Goal: Transaction & Acquisition: Download file/media

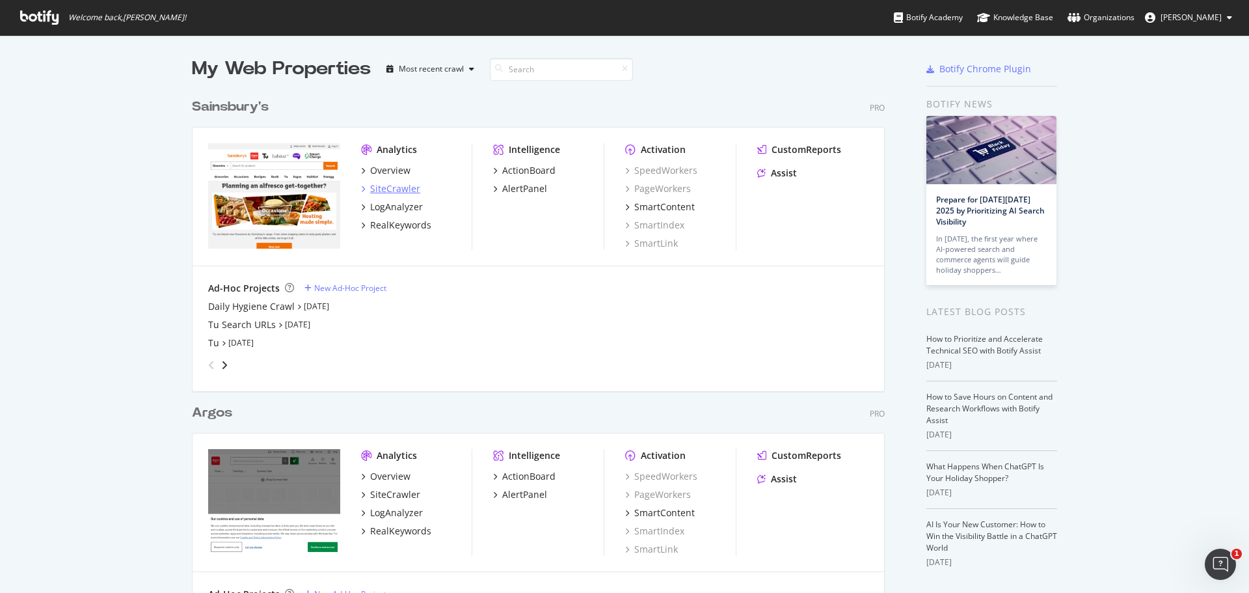
click at [393, 182] on div "SiteCrawler" at bounding box center [395, 188] width 50 height 13
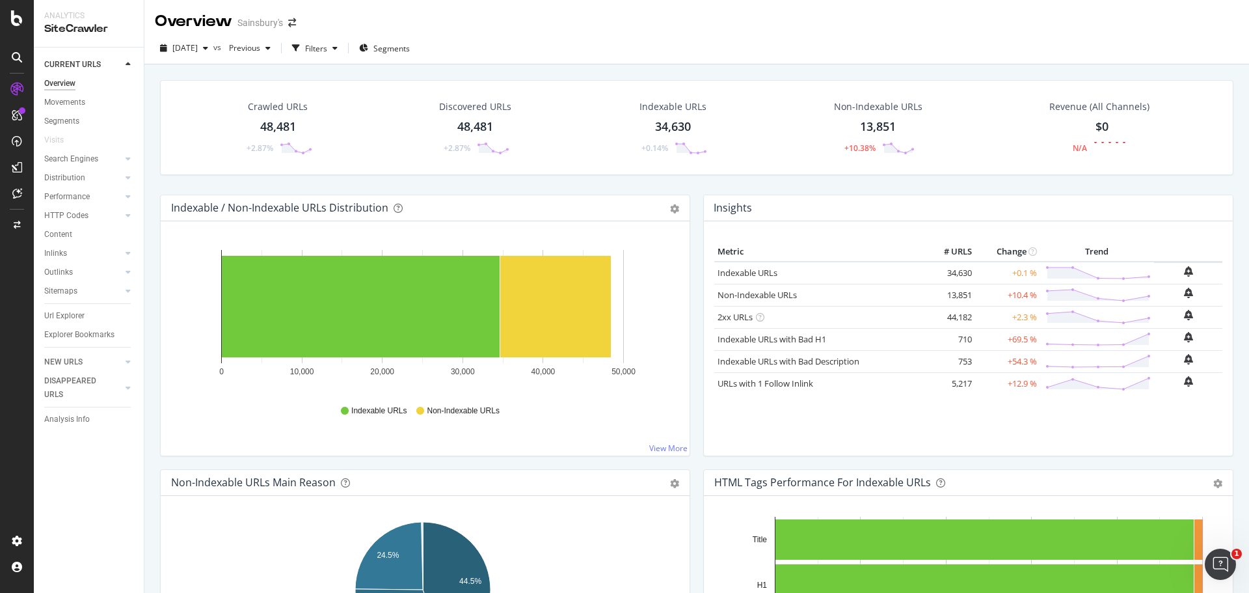
click at [545, 185] on div "Crawled URLs 48,481 +2.87% Discovered URLs 48,481 +2.87% Indexable URLs 34,630 …" at bounding box center [697, 137] width 1087 height 115
drag, startPoint x: 70, startPoint y: 318, endPoint x: 629, endPoint y: 24, distance: 631.7
click at [70, 318] on div "Url Explorer" at bounding box center [64, 316] width 40 height 14
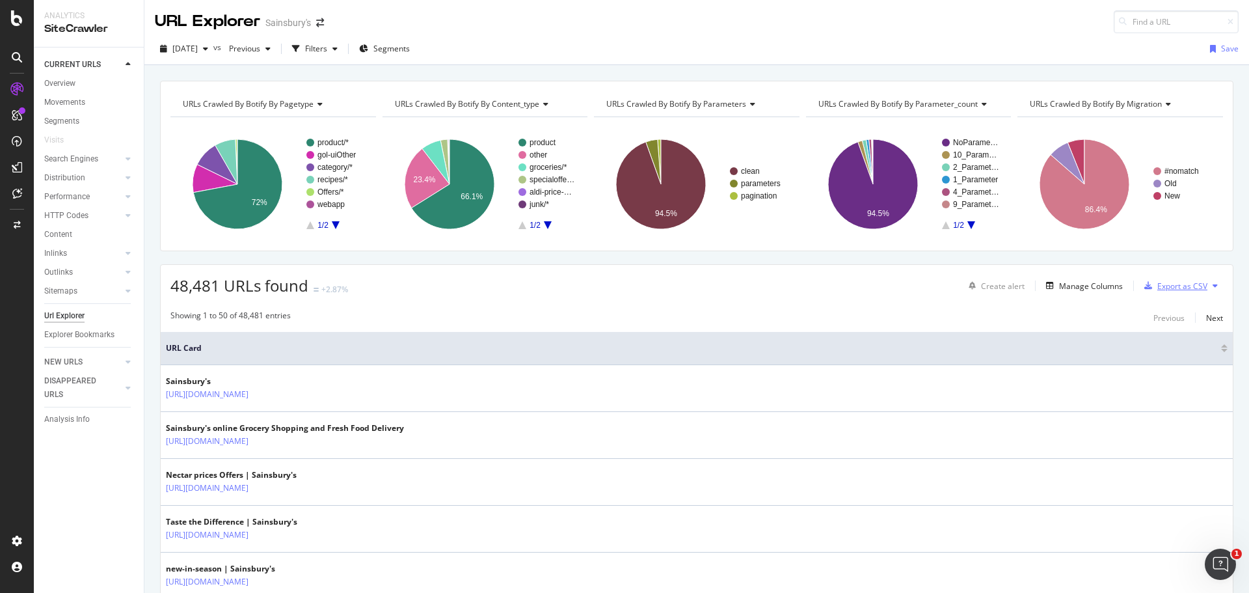
click at [1184, 288] on div "Export as CSV" at bounding box center [1183, 285] width 50 height 11
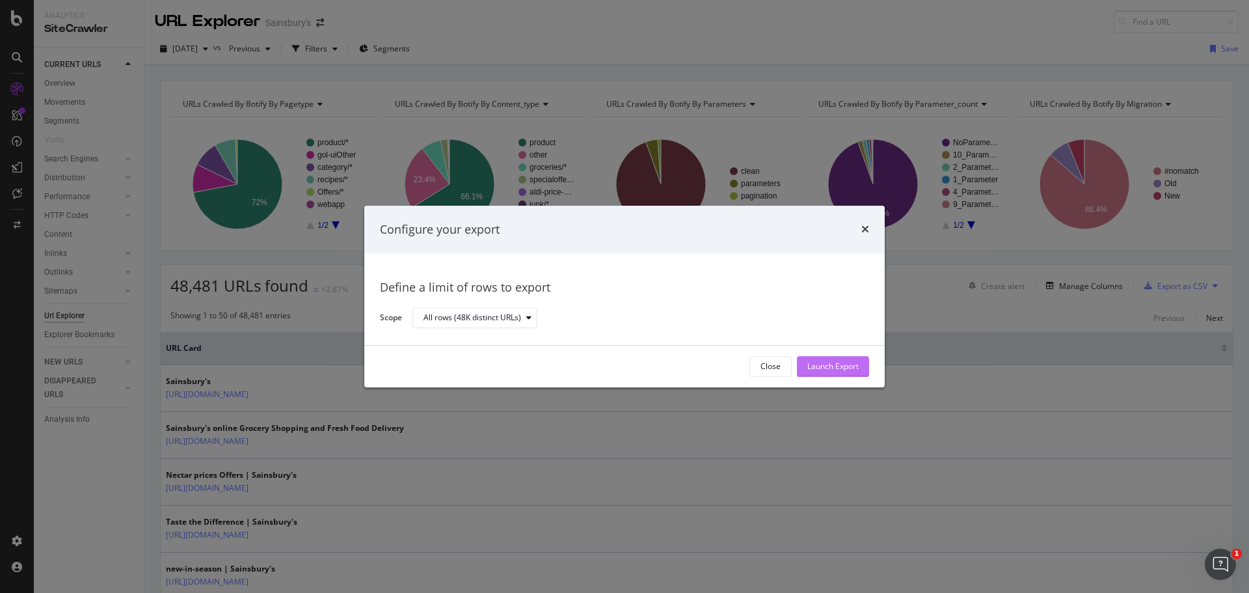
click at [821, 360] on div "Launch Export" at bounding box center [833, 367] width 51 height 20
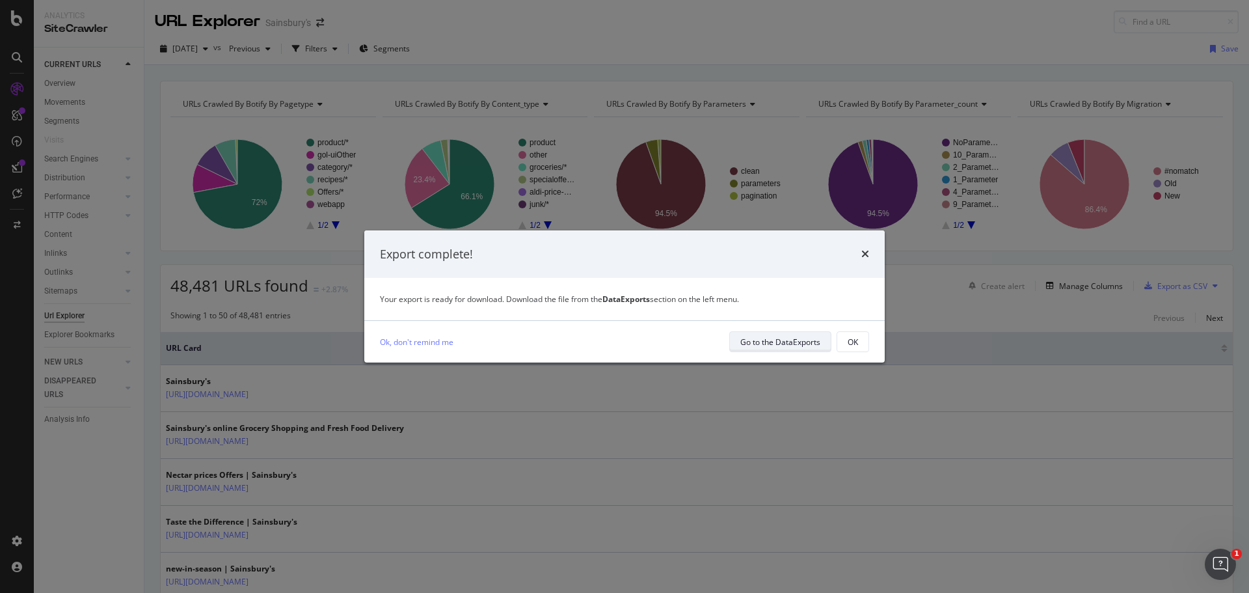
click at [783, 334] on div "Go to the DataExports" at bounding box center [781, 342] width 80 height 18
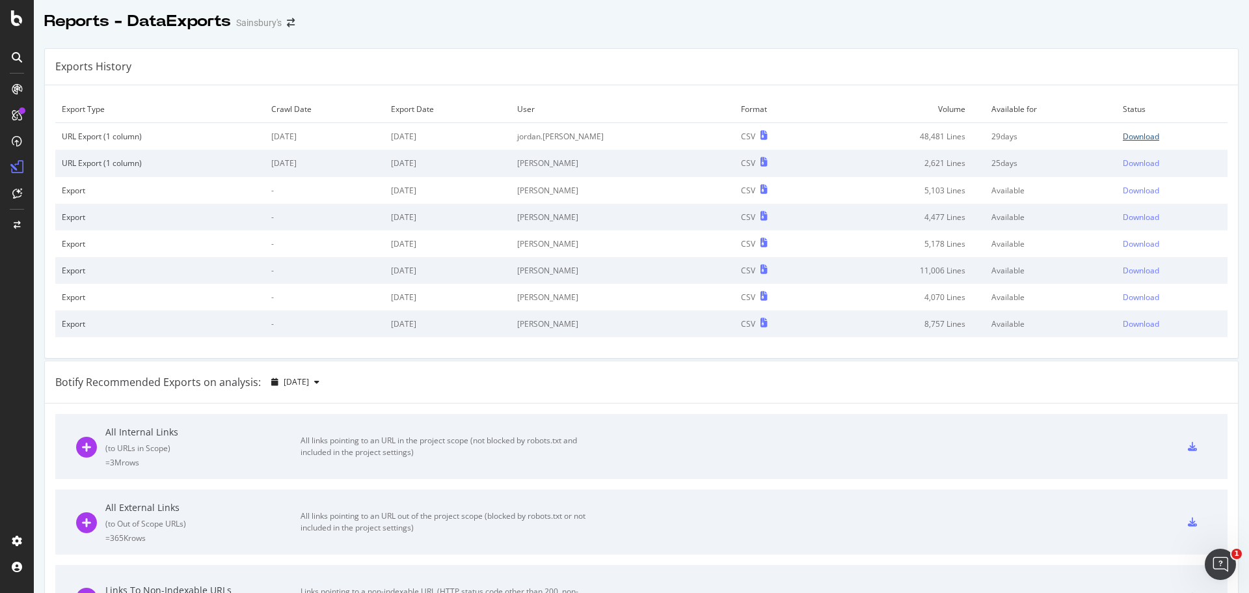
click at [1126, 137] on div "Download" at bounding box center [1141, 136] width 36 height 11
